Goal: Contribute content

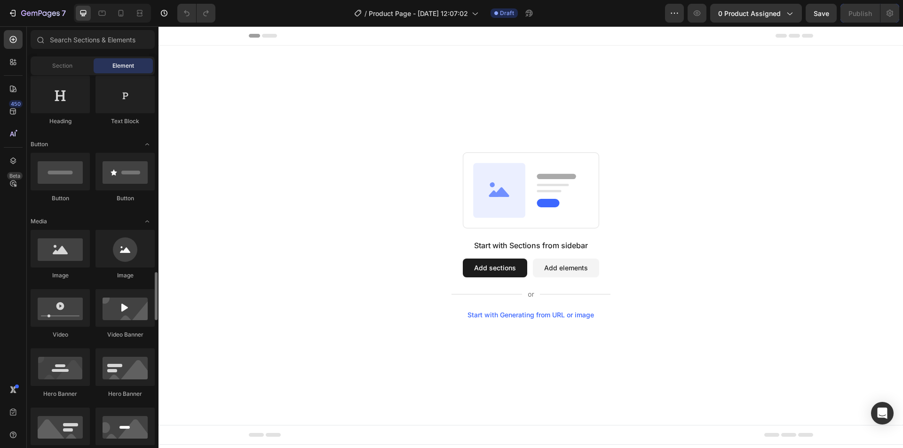
scroll to position [313, 0]
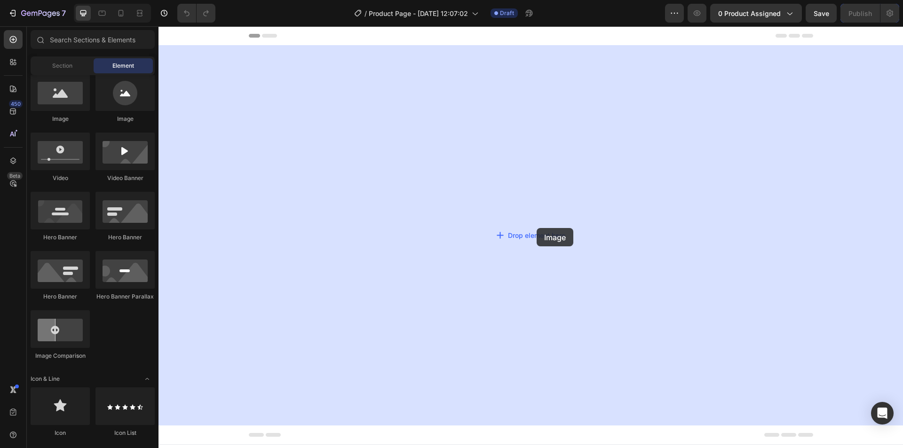
drag, startPoint x: 222, startPoint y: 124, endPoint x: 537, endPoint y: 228, distance: 331.5
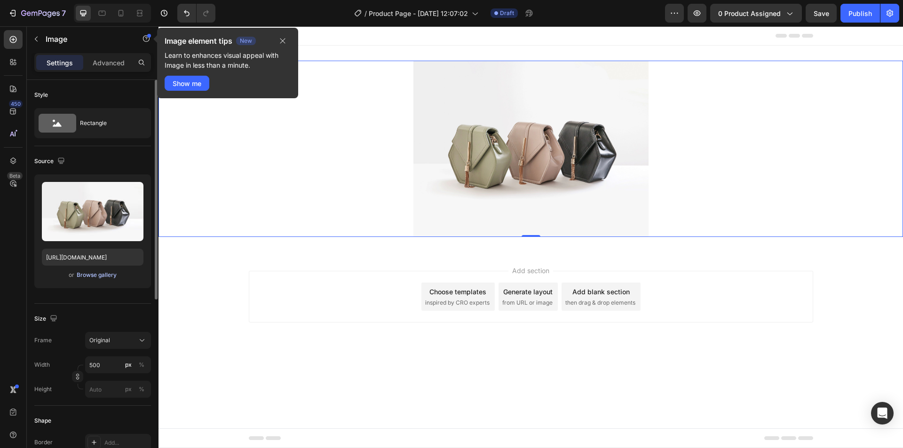
click at [91, 275] on div "Browse gallery" at bounding box center [97, 275] width 40 height 8
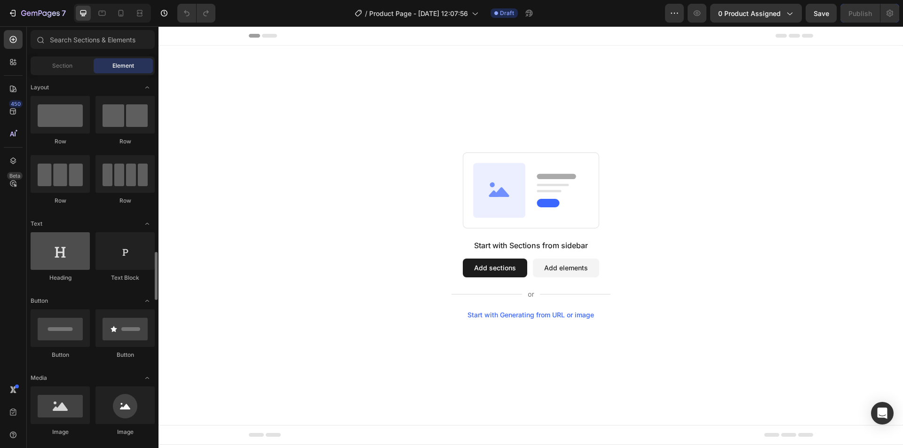
scroll to position [157, 0]
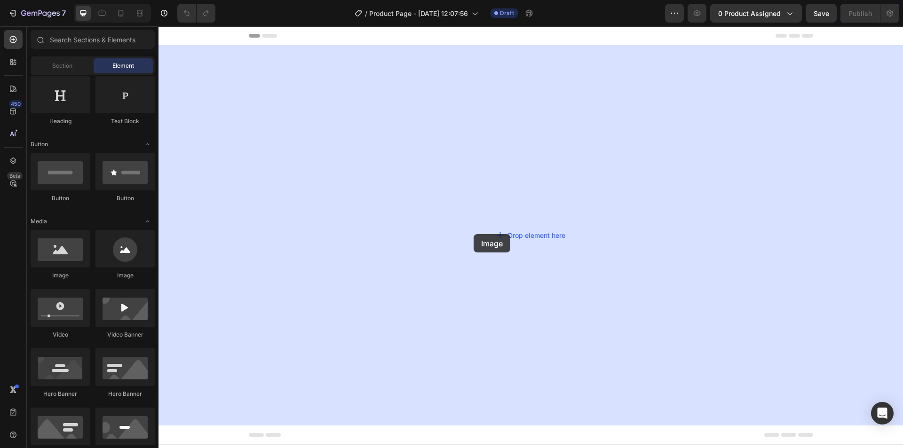
drag, startPoint x: 307, startPoint y: 291, endPoint x: 565, endPoint y: 177, distance: 282.4
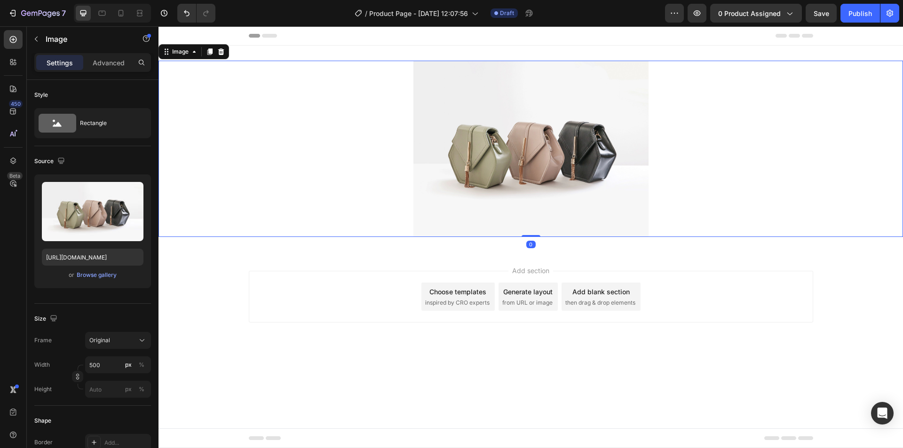
click at [569, 163] on img at bounding box center [530, 149] width 235 height 176
click at [121, 9] on icon at bounding box center [120, 12] width 9 height 9
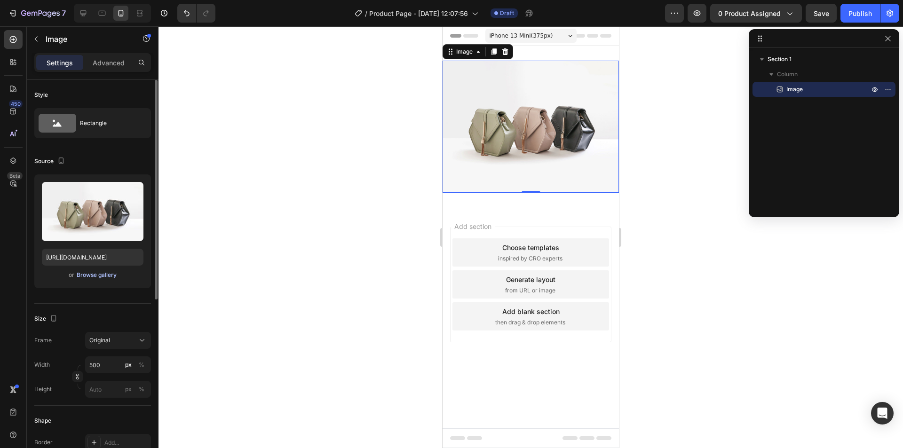
click at [82, 274] on div "Browse gallery" at bounding box center [97, 275] width 40 height 8
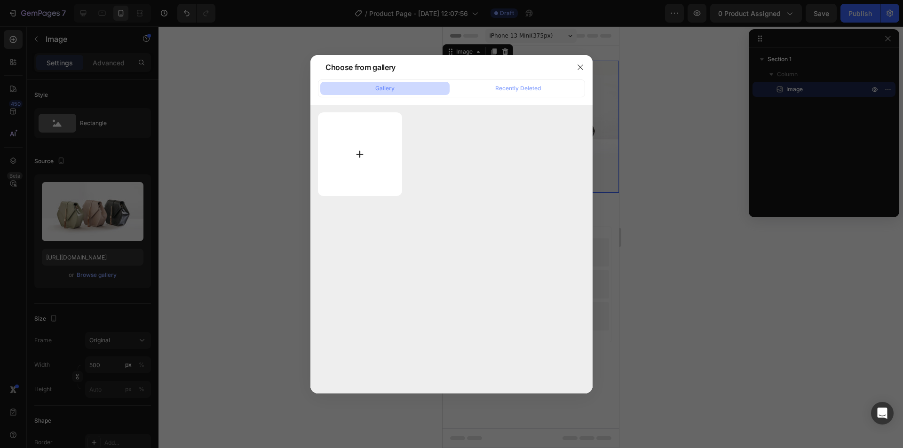
click at [364, 167] on input "file" at bounding box center [360, 154] width 84 height 84
type input "C:\fakepath\ChatGPT Image [DATE], 12_35_48.png"
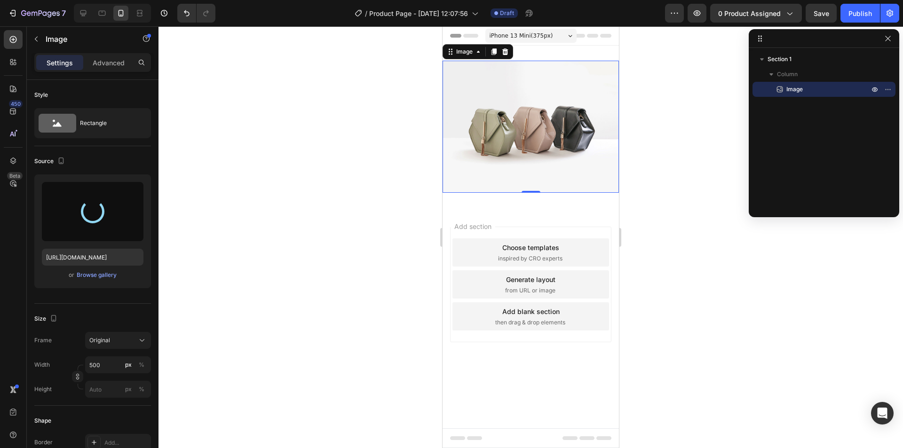
type input "[URL][DOMAIN_NAME]"
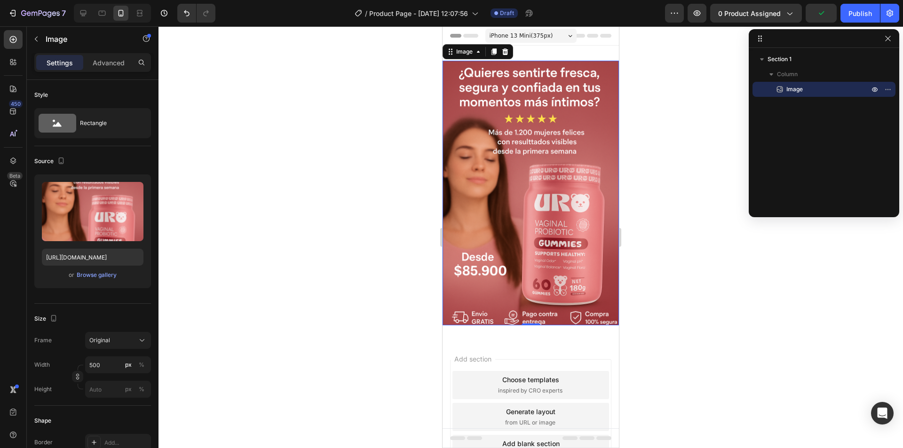
click at [403, 171] on div at bounding box center [530, 237] width 744 height 422
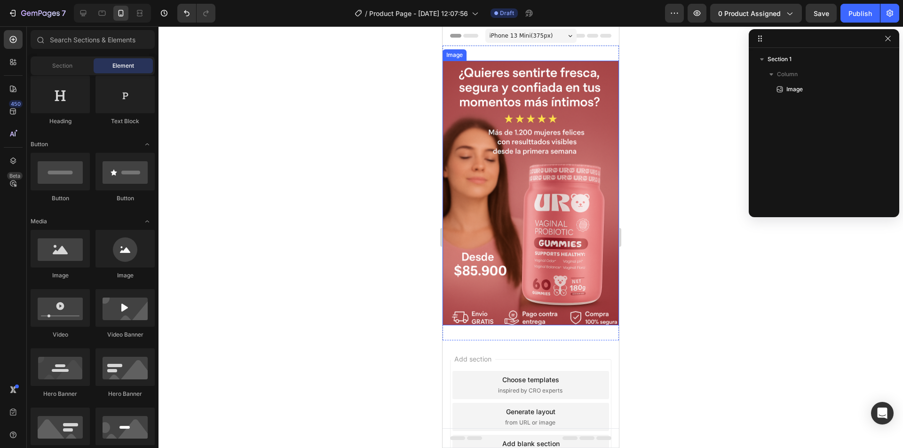
click at [553, 166] on img at bounding box center [531, 193] width 176 height 265
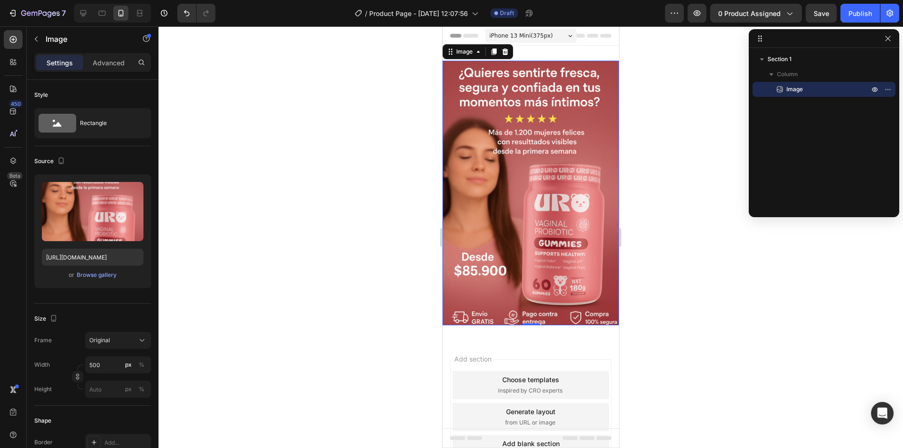
click at [562, 125] on img at bounding box center [531, 193] width 176 height 265
click at [515, 141] on img at bounding box center [531, 193] width 176 height 265
click at [494, 173] on img at bounding box center [531, 193] width 176 height 265
click at [408, 201] on div at bounding box center [530, 237] width 744 height 422
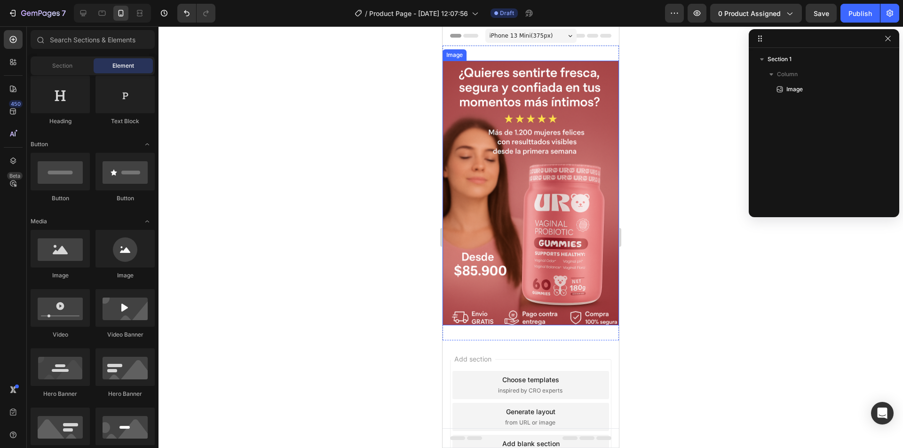
click at [527, 187] on img at bounding box center [531, 193] width 176 height 265
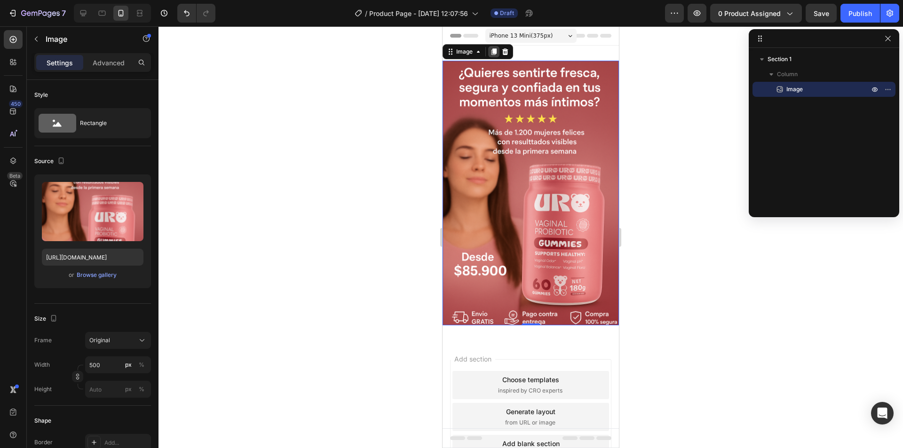
click at [496, 51] on icon at bounding box center [493, 51] width 5 height 7
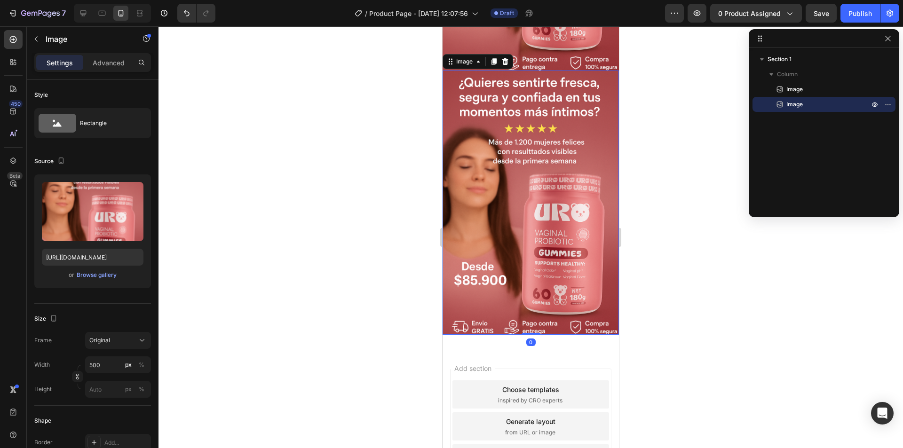
scroll to position [255, 0]
